Goal: Find specific page/section: Find specific page/section

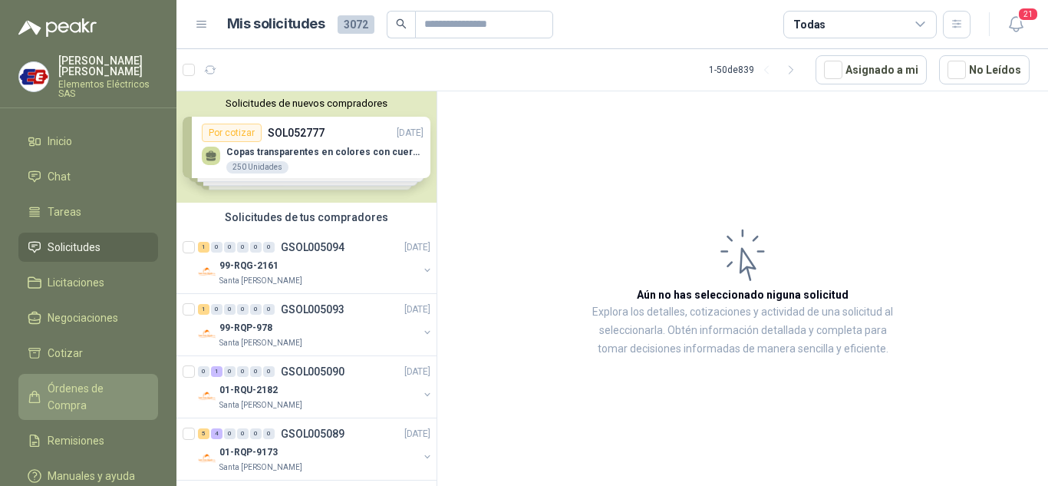
click at [76, 387] on span "Órdenes de Compra" at bounding box center [96, 397] width 96 height 34
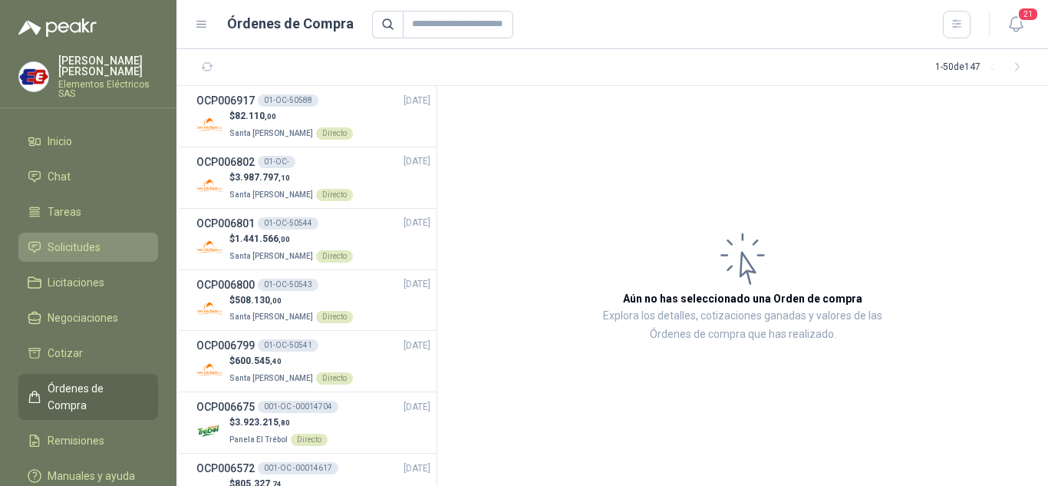
click at [81, 251] on span "Solicitudes" at bounding box center [74, 247] width 53 height 17
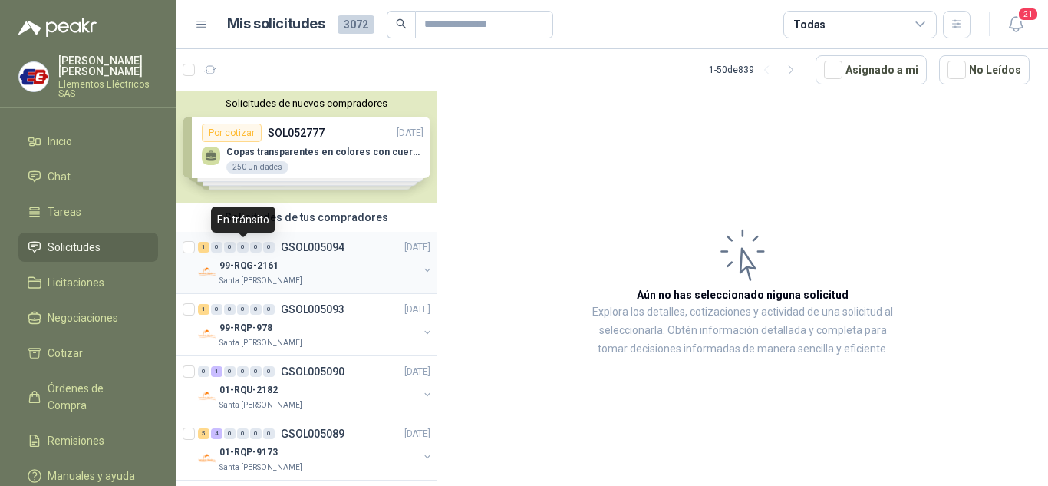
click at [239, 250] on div "0" at bounding box center [243, 247] width 12 height 11
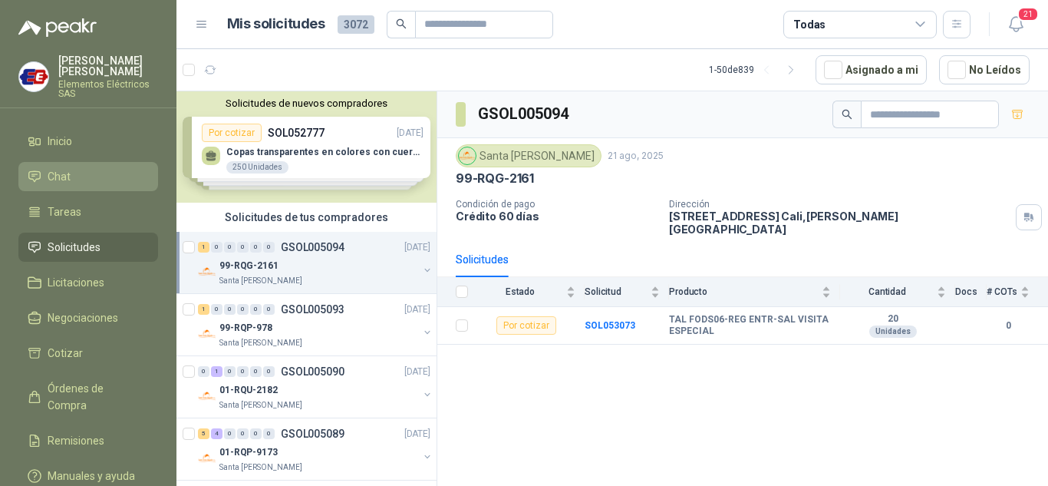
click at [58, 173] on span "Chat" at bounding box center [59, 176] width 23 height 17
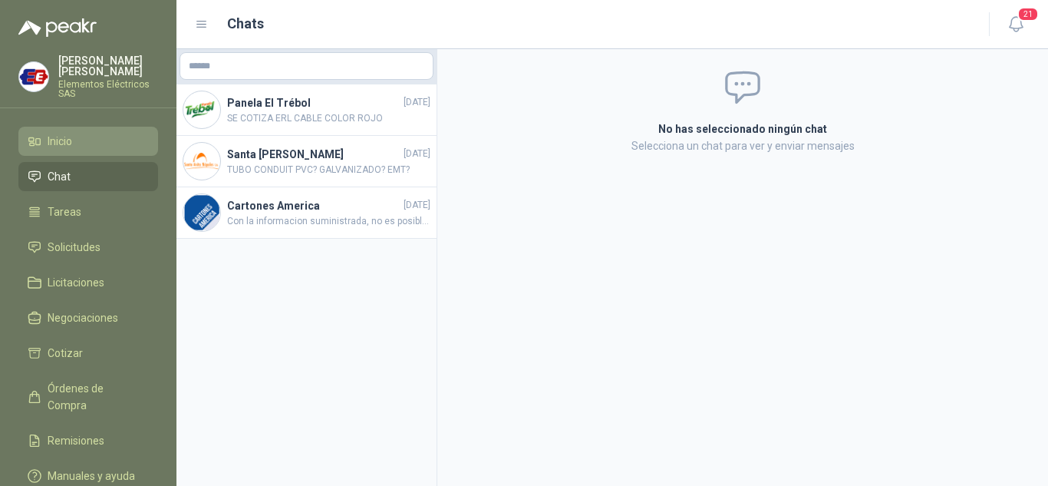
click at [71, 141] on span "Inicio" at bounding box center [60, 141] width 25 height 17
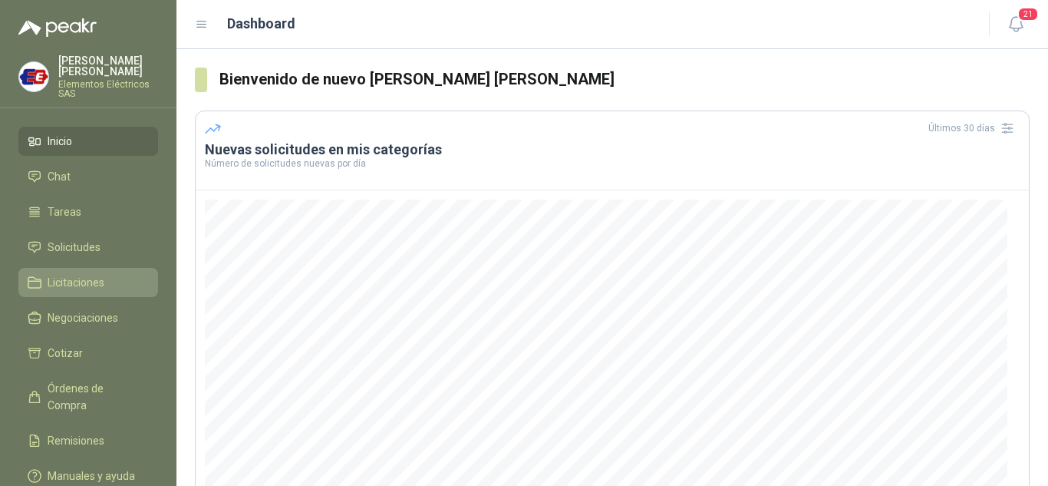
click at [70, 282] on span "Licitaciones" at bounding box center [76, 282] width 57 height 17
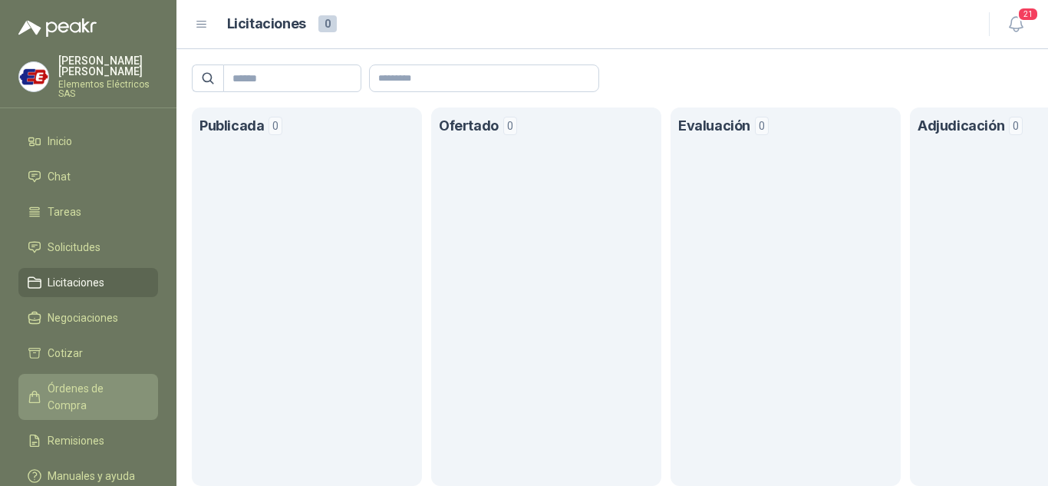
click at [64, 384] on span "Órdenes de Compra" at bounding box center [96, 397] width 96 height 34
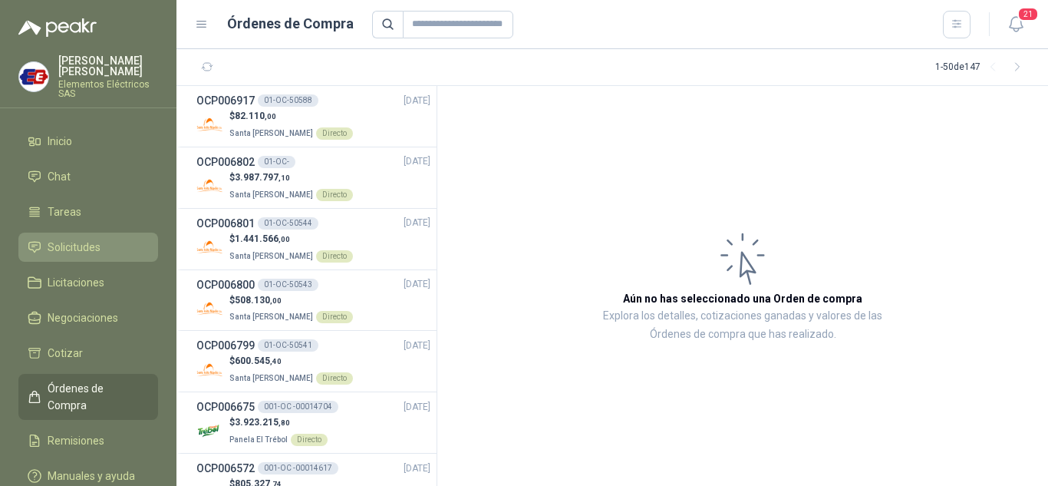
click at [74, 244] on span "Solicitudes" at bounding box center [74, 247] width 53 height 17
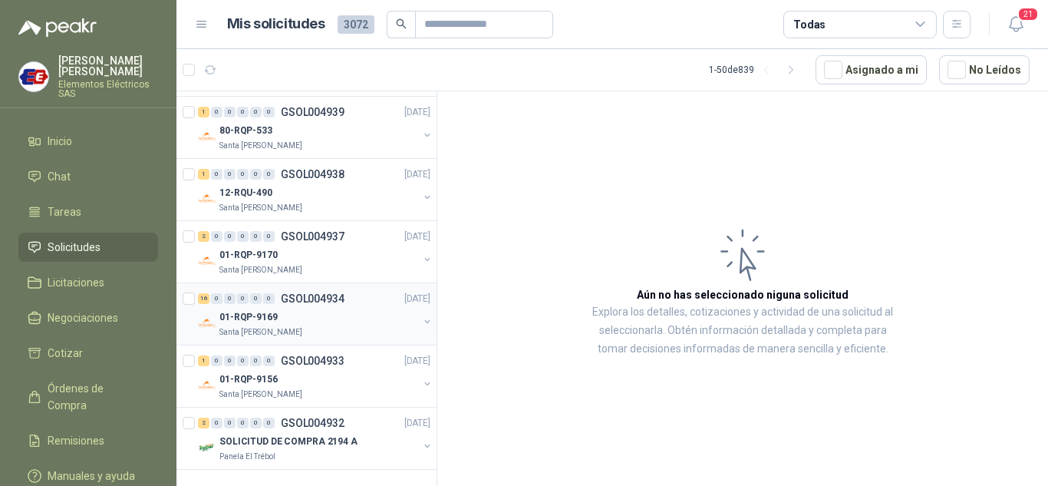
scroll to position [2792, 0]
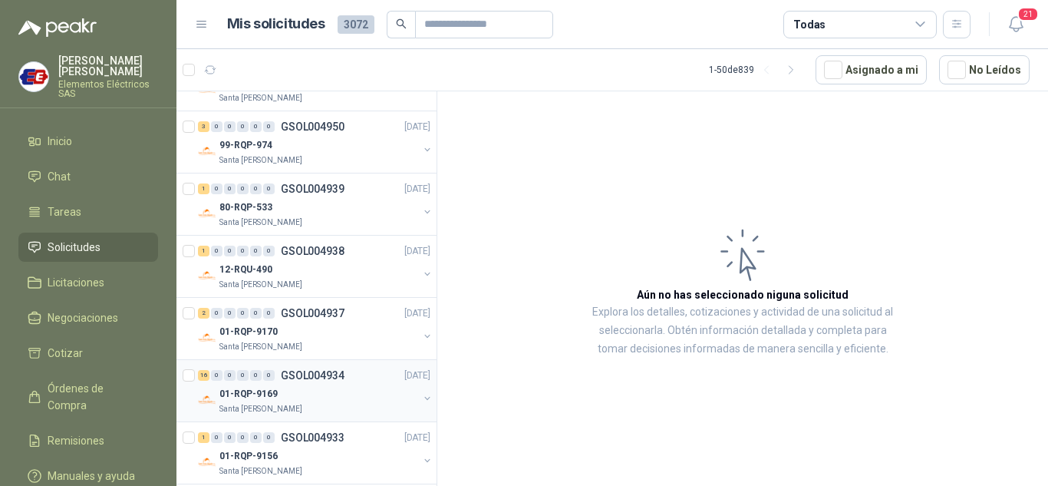
click at [242, 381] on div "16 0 0 0 0 0 GSOL004934 [DATE]" at bounding box center [315, 375] width 235 height 18
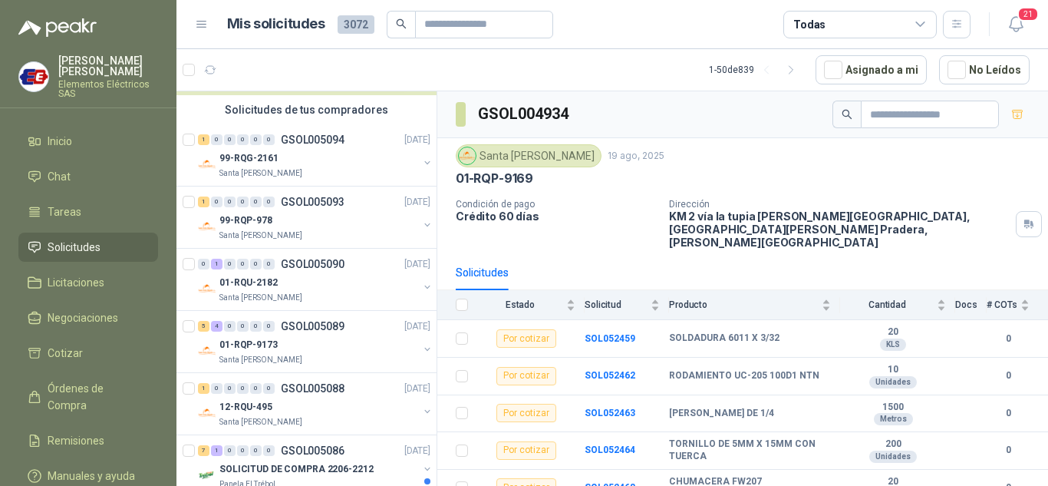
scroll to position [31, 0]
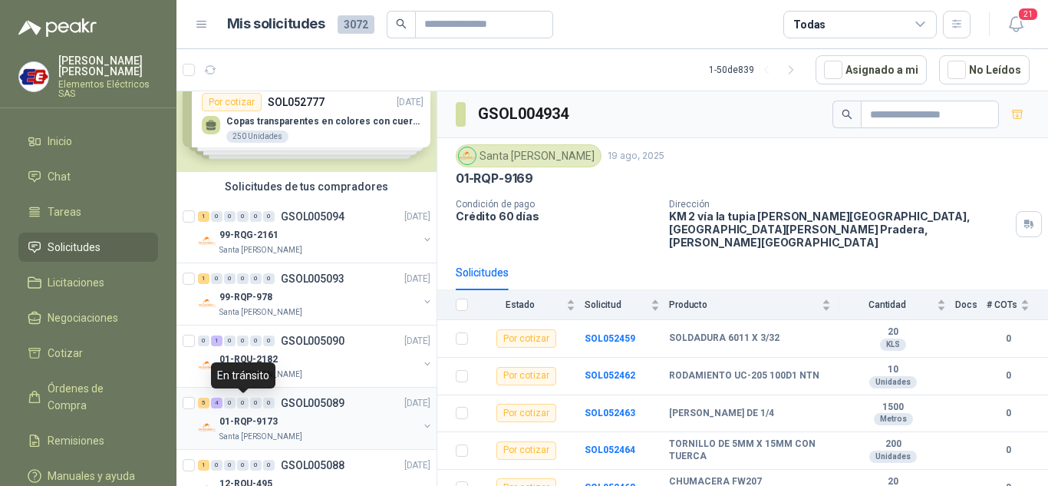
click at [242, 398] on div "0" at bounding box center [243, 402] width 12 height 11
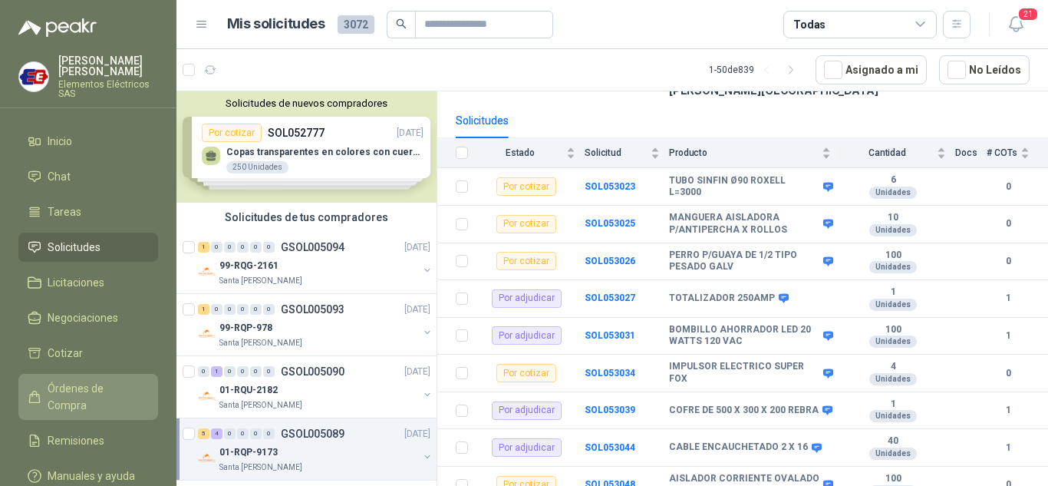
click at [87, 388] on span "Órdenes de Compra" at bounding box center [96, 397] width 96 height 34
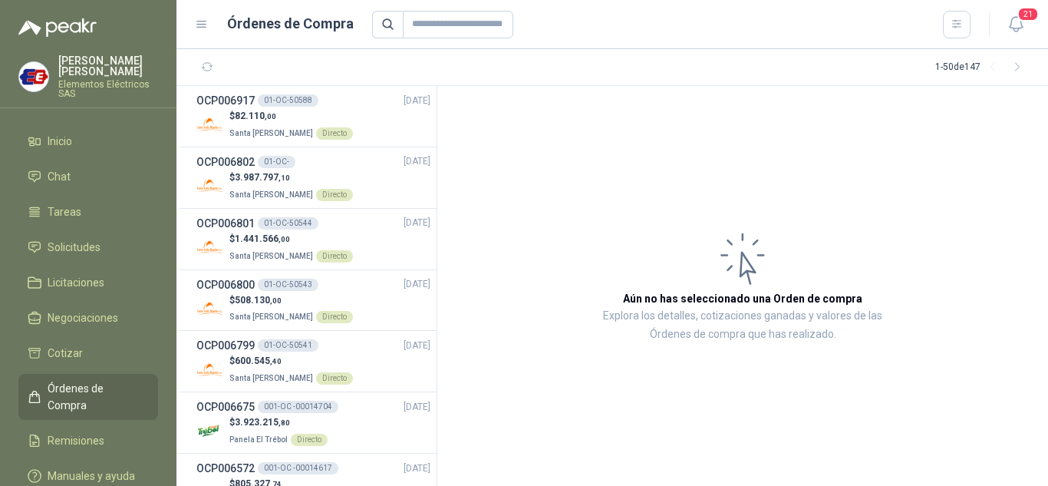
click at [66, 387] on span "Órdenes de Compra" at bounding box center [96, 397] width 96 height 34
